Goal: Task Accomplishment & Management: Manage account settings

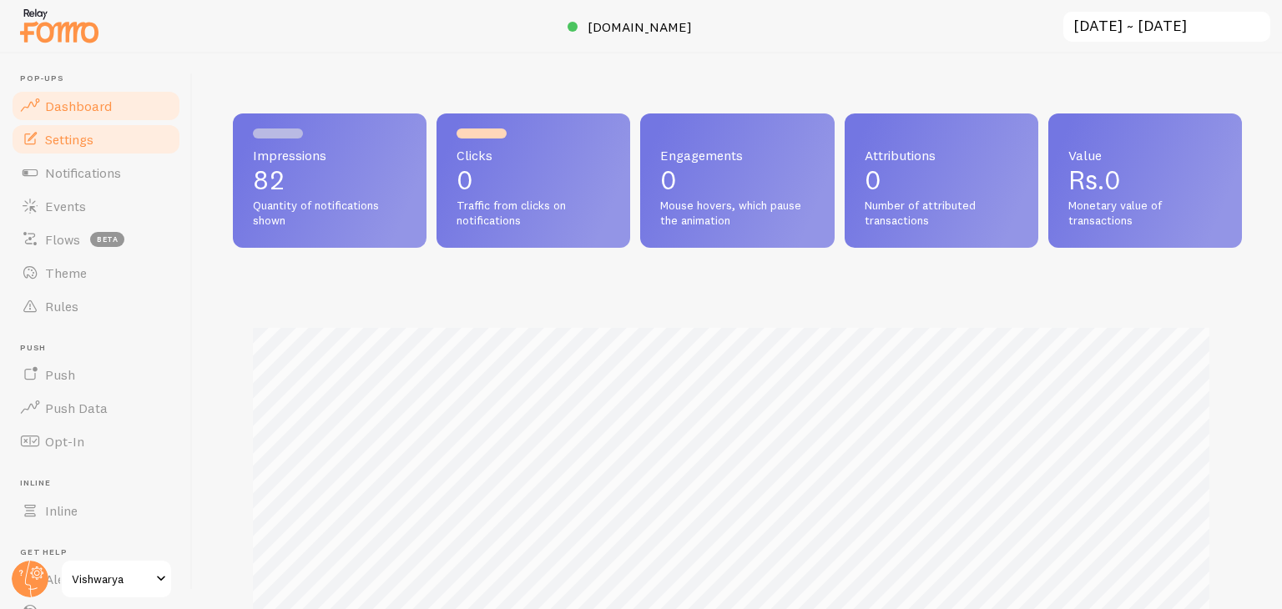
click at [88, 139] on span "Settings" at bounding box center [69, 139] width 48 height 17
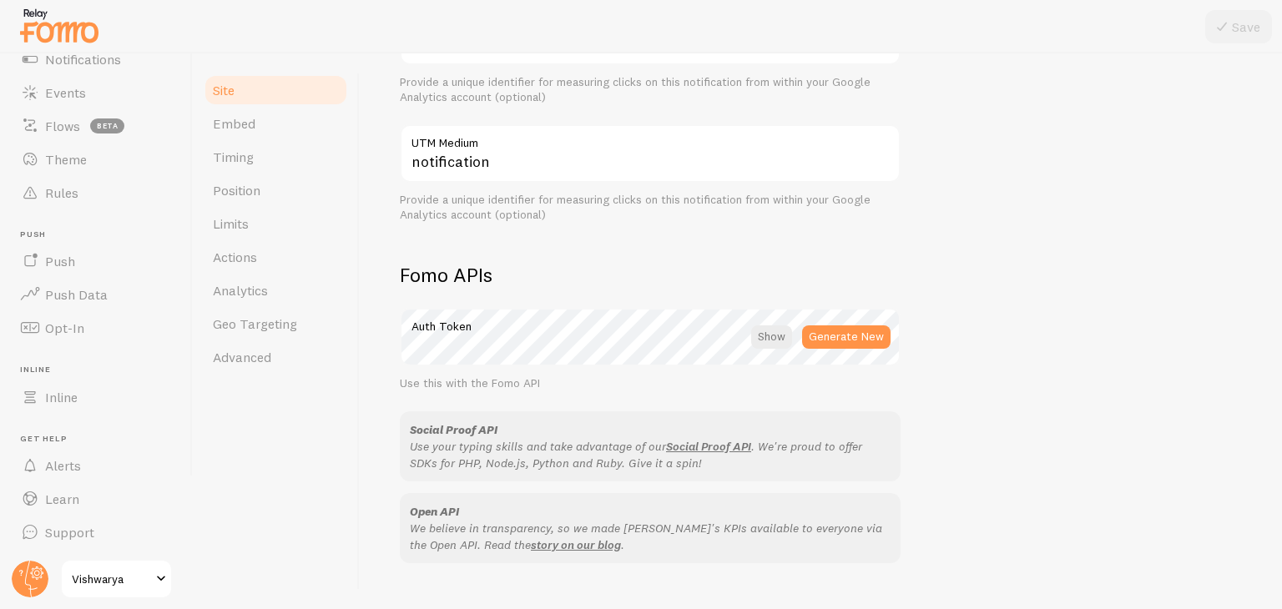
scroll to position [74, 0]
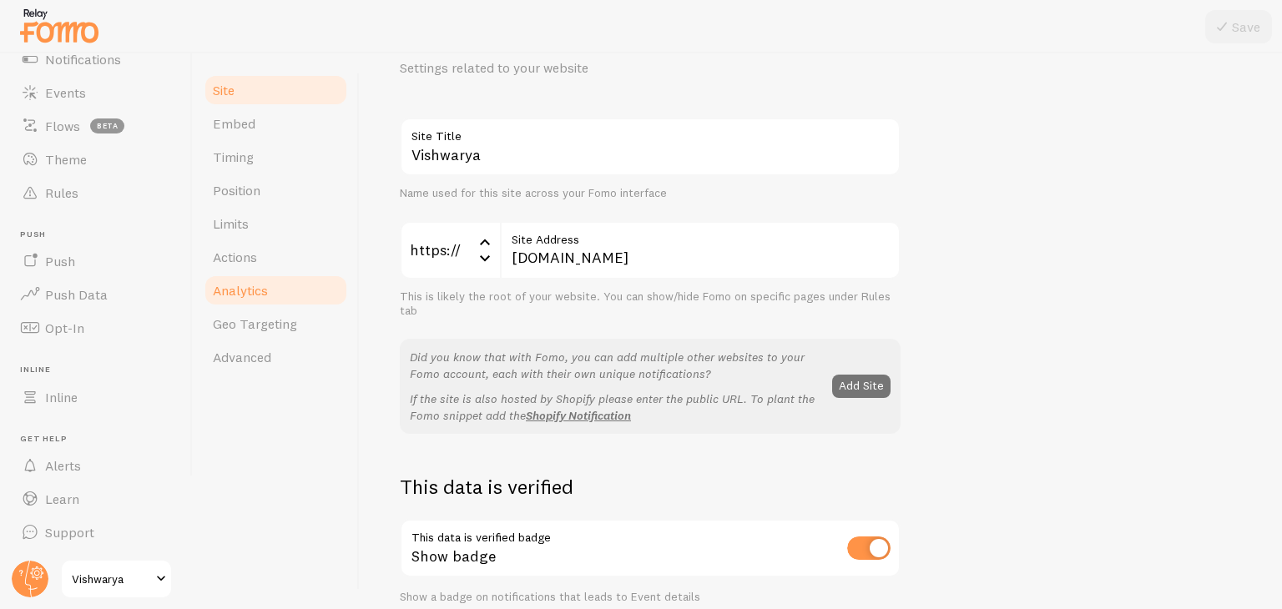
click at [229, 286] on span "Analytics" at bounding box center [240, 290] width 55 height 17
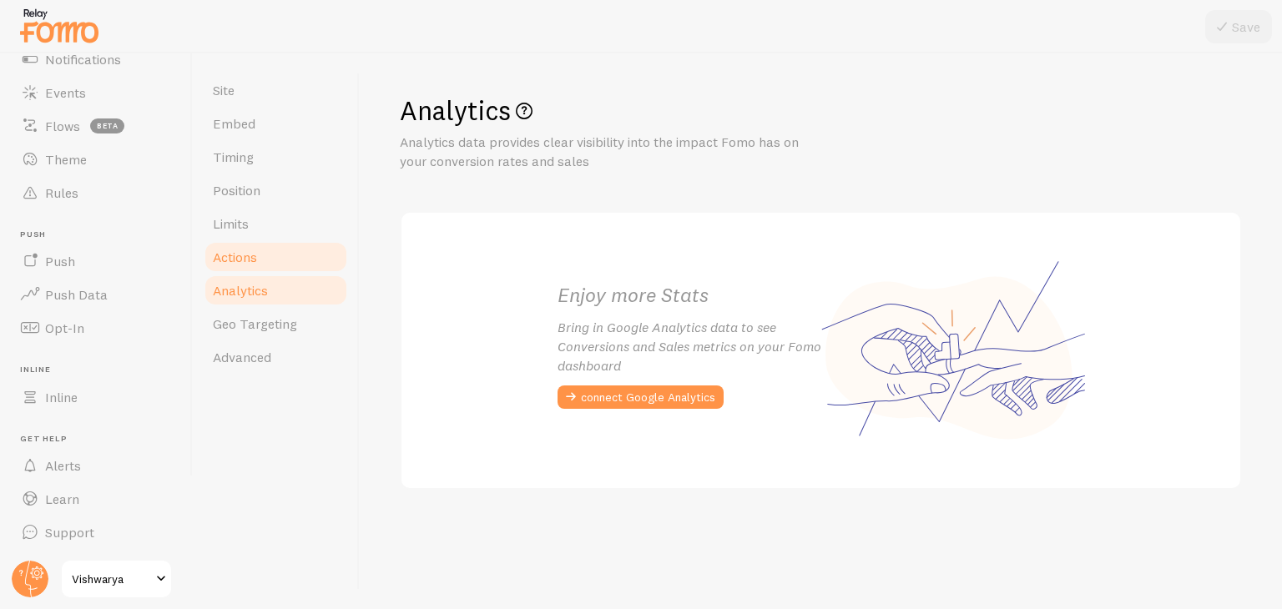
click at [238, 257] on span "Actions" at bounding box center [235, 257] width 44 height 17
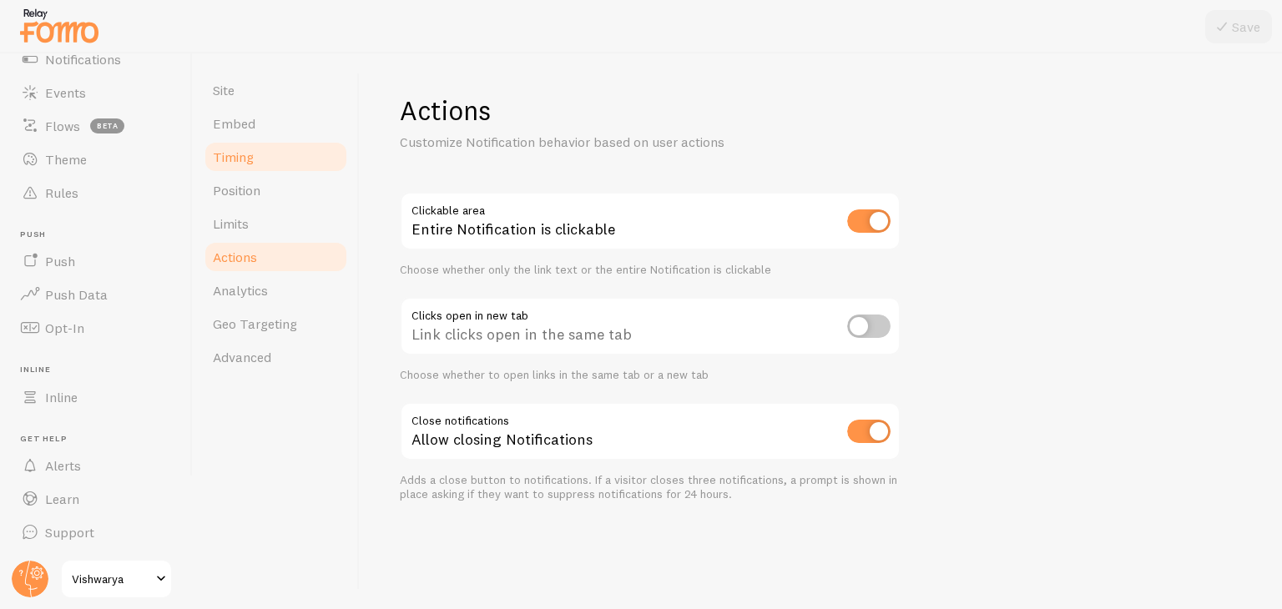
click at [223, 152] on span "Timing" at bounding box center [233, 157] width 41 height 17
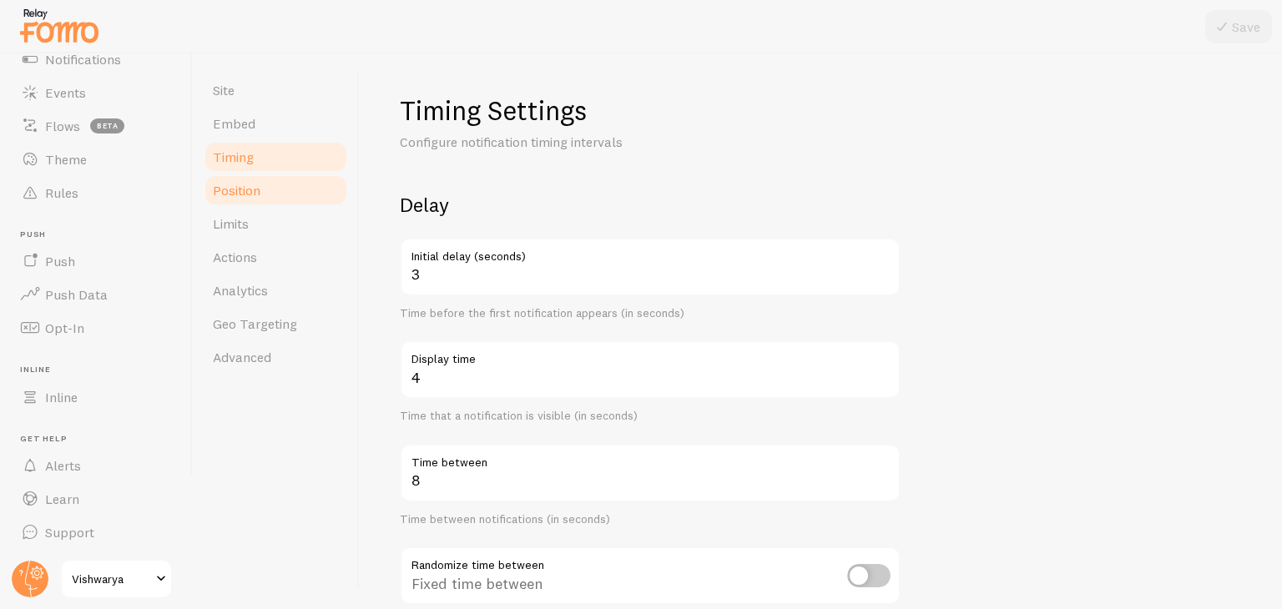
click at [277, 194] on link "Position" at bounding box center [276, 190] width 146 height 33
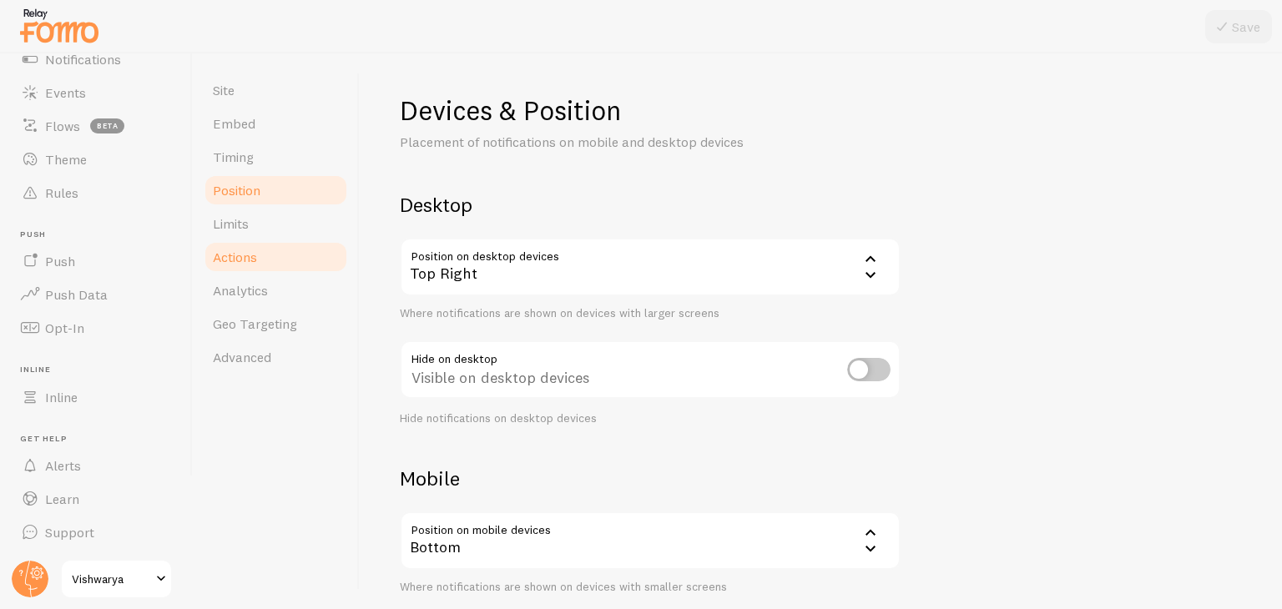
click at [264, 264] on link "Actions" at bounding box center [276, 256] width 146 height 33
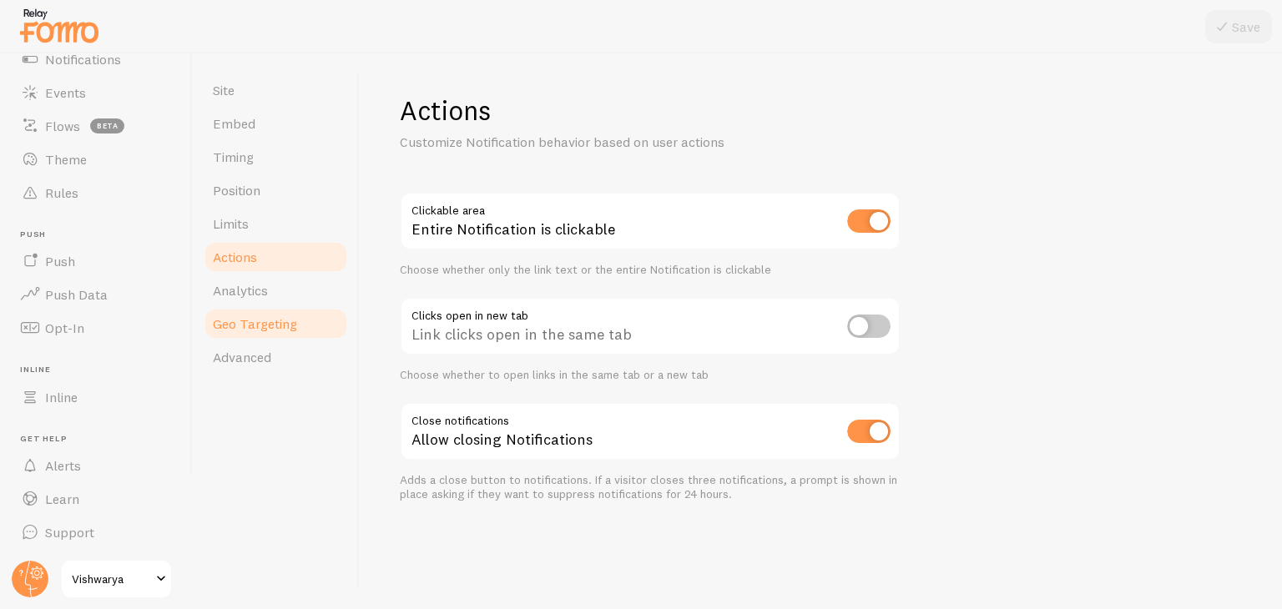
click at [262, 332] on link "Geo Targeting" at bounding box center [276, 323] width 146 height 33
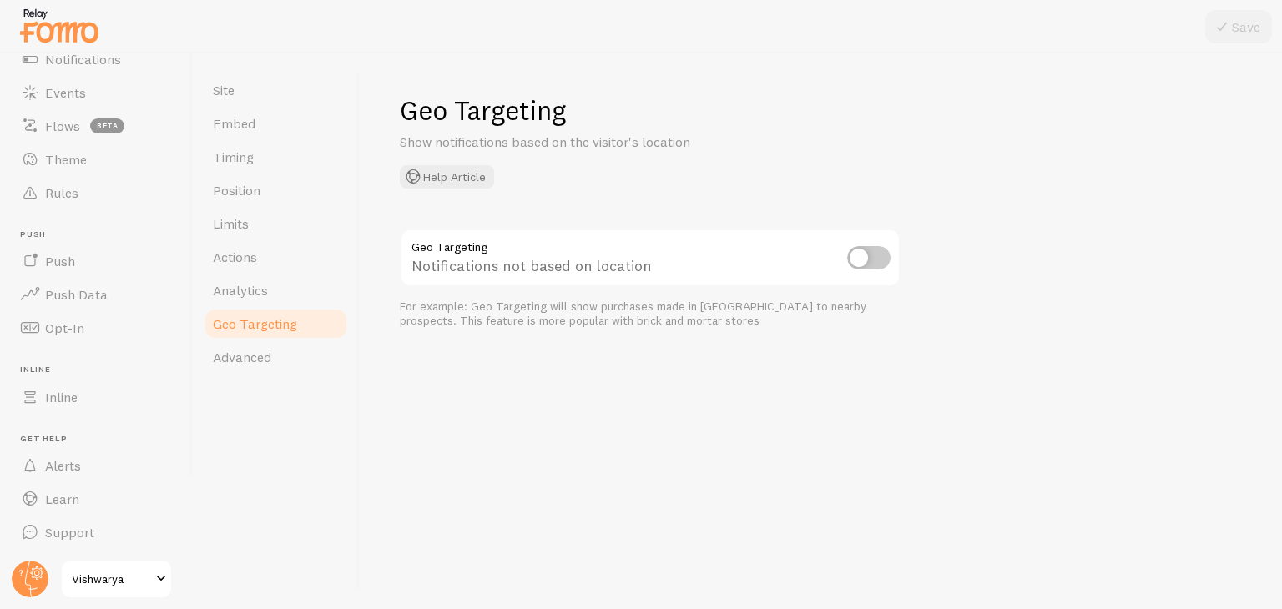
click at [885, 254] on input "checkbox" at bounding box center [868, 257] width 43 height 23
checkbox input "true"
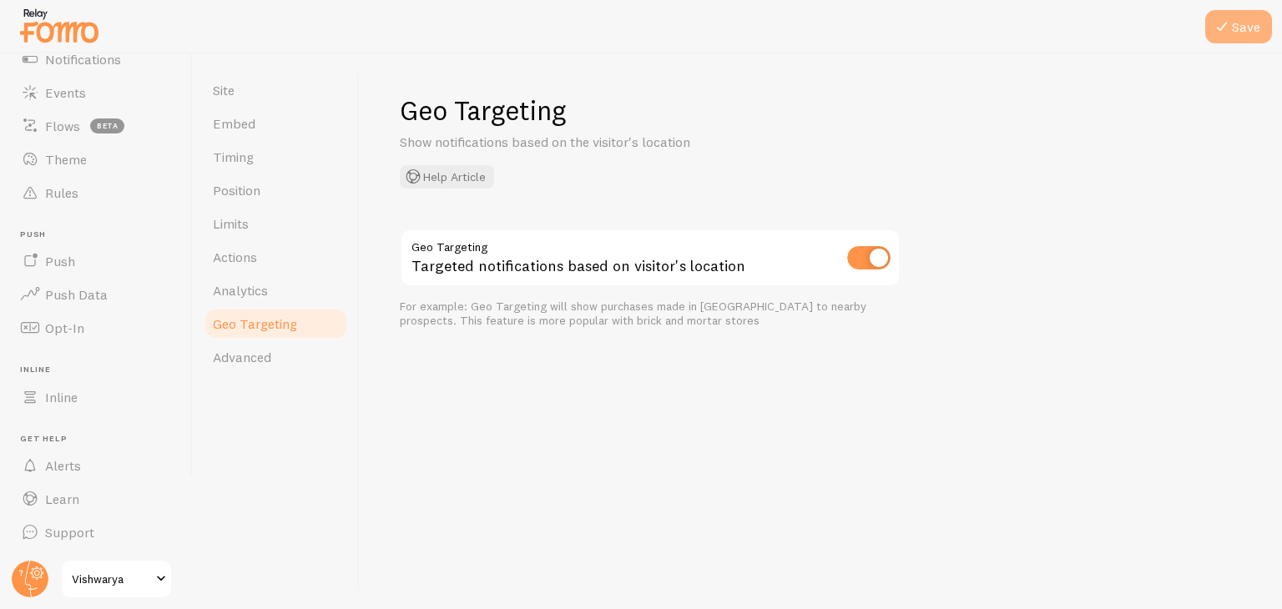
click at [1255, 23] on button "Save" at bounding box center [1238, 26] width 67 height 33
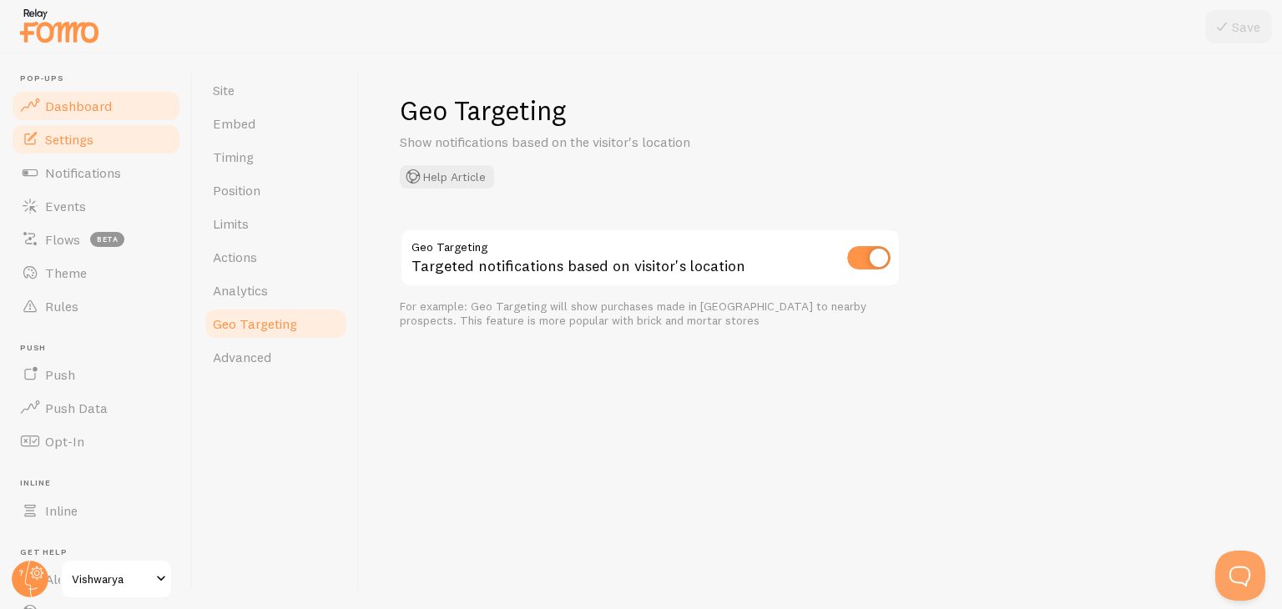
click at [90, 107] on span "Dashboard" at bounding box center [78, 106] width 67 height 17
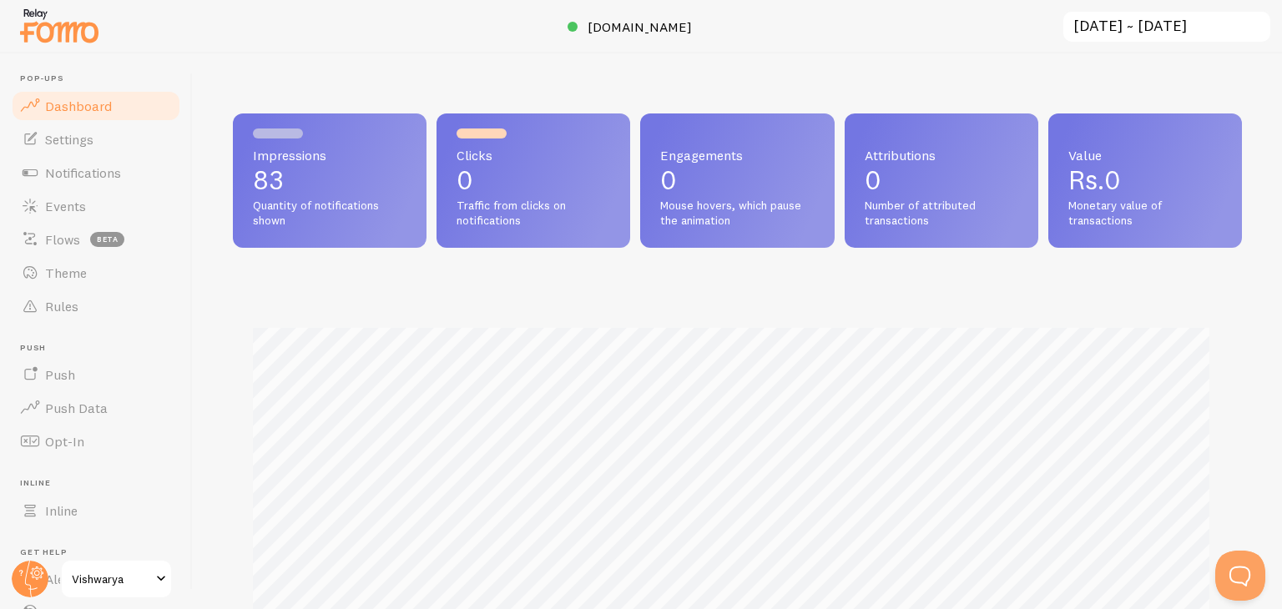
scroll to position [438, 996]
click at [73, 132] on span "Settings" at bounding box center [69, 139] width 48 height 17
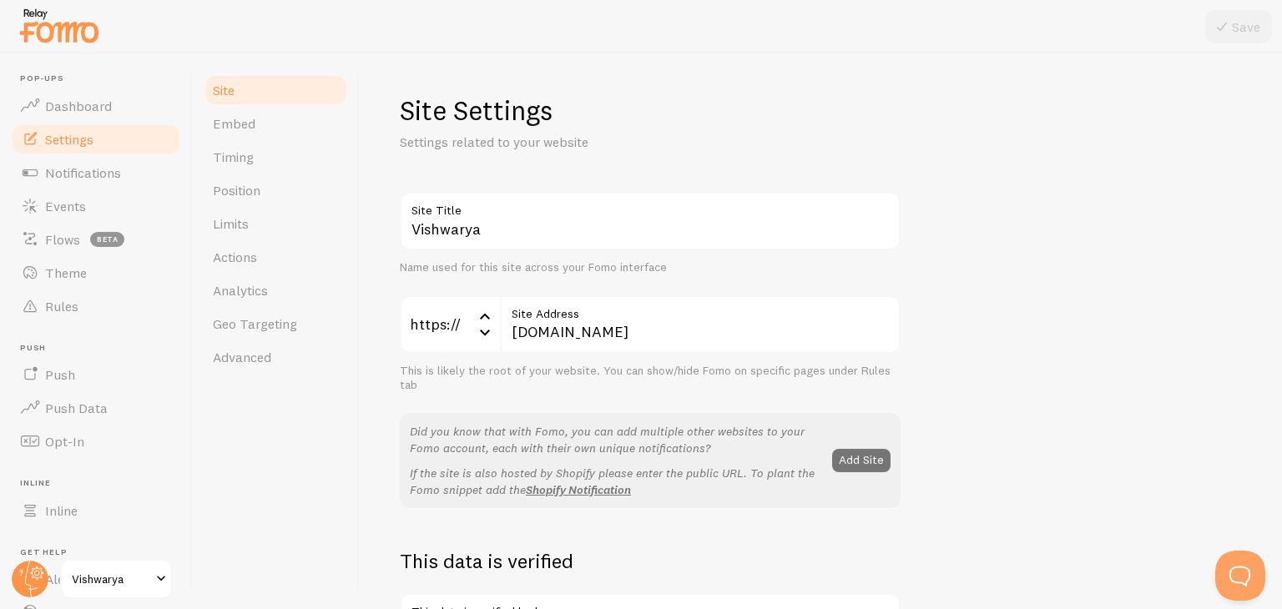
click at [128, 137] on link "Settings" at bounding box center [96, 139] width 172 height 33
click at [481, 80] on div "Site Settings Settings related to your website Vishwarya Site Title Name used f…" at bounding box center [821, 331] width 922 height 556
